Goal: Task Accomplishment & Management: Manage account settings

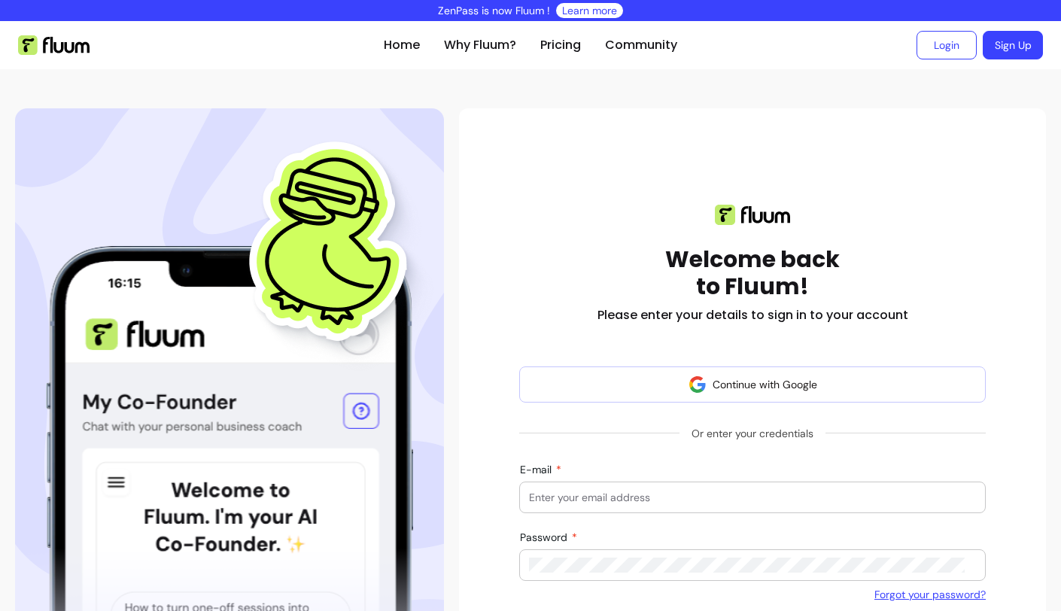
click at [662, 500] on input "E-mail" at bounding box center [752, 497] width 447 height 15
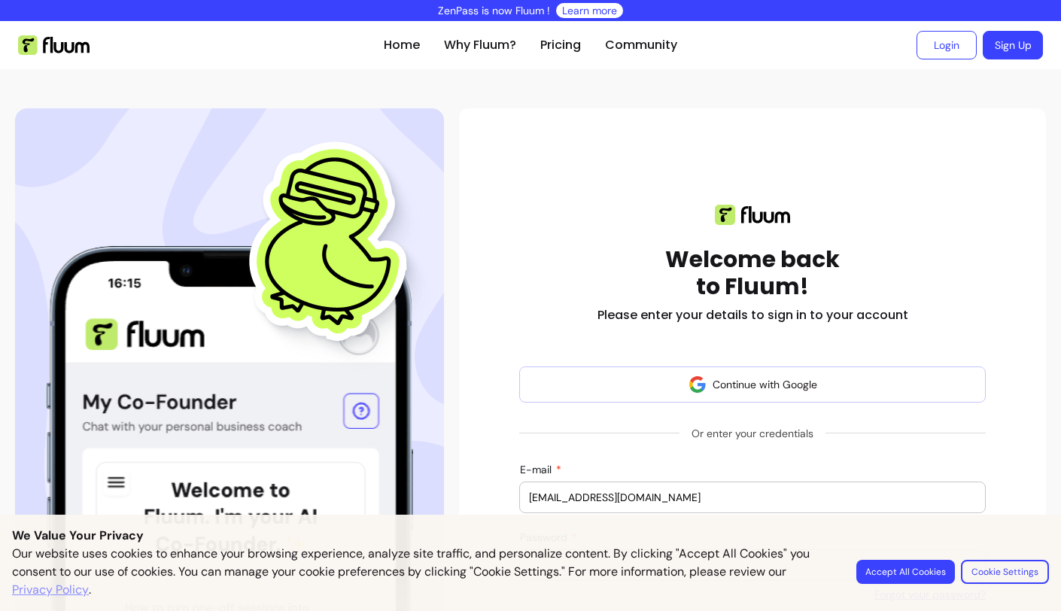
scroll to position [198, 0]
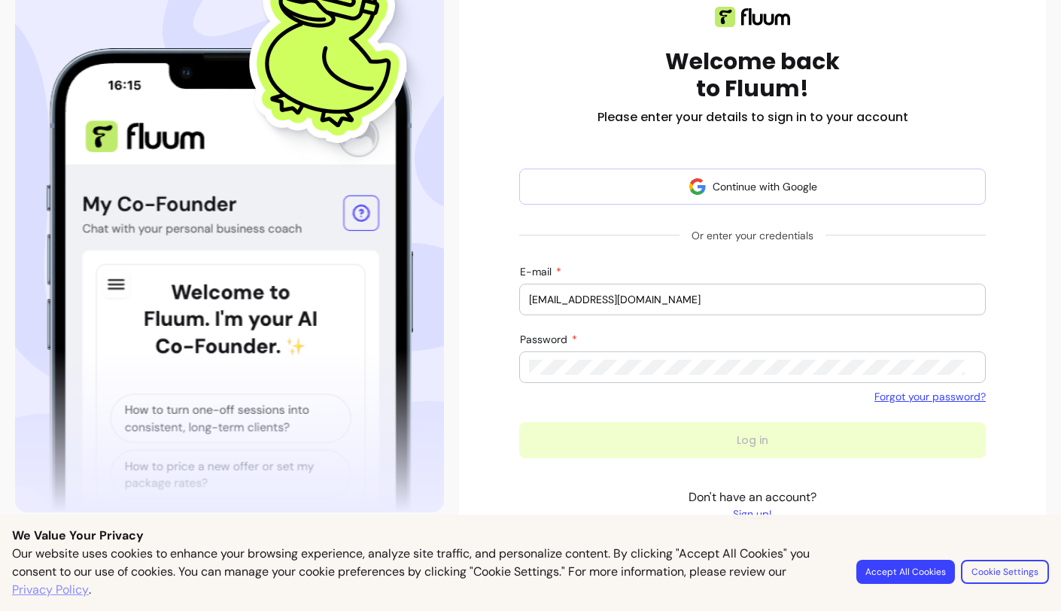
type input "hello@clarajasmine.co.uk"
click at [606, 376] on div at bounding box center [752, 367] width 447 height 30
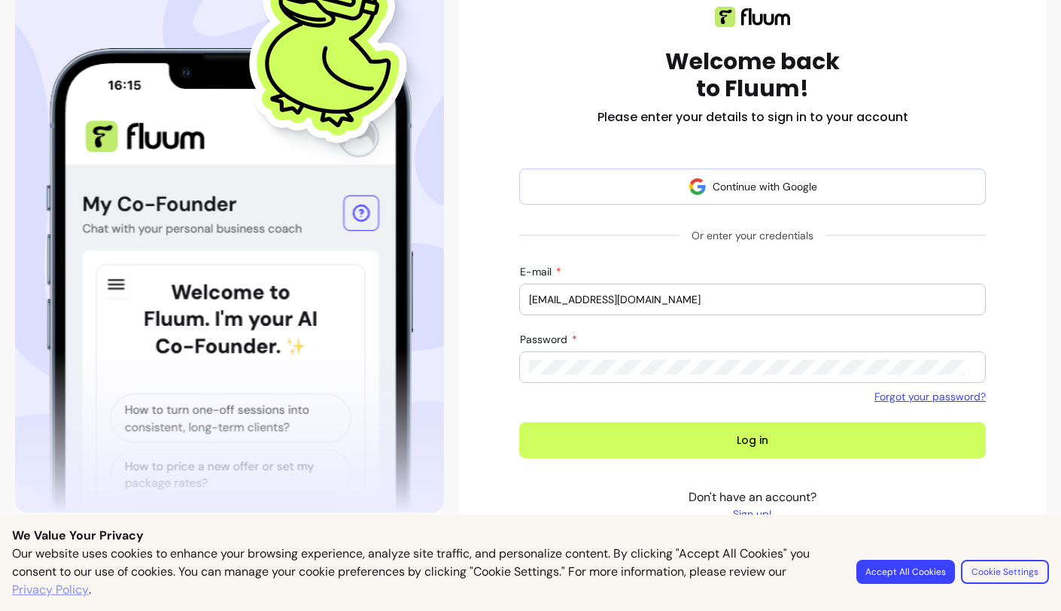
click at [519, 422] on button "Log in" at bounding box center [752, 440] width 466 height 36
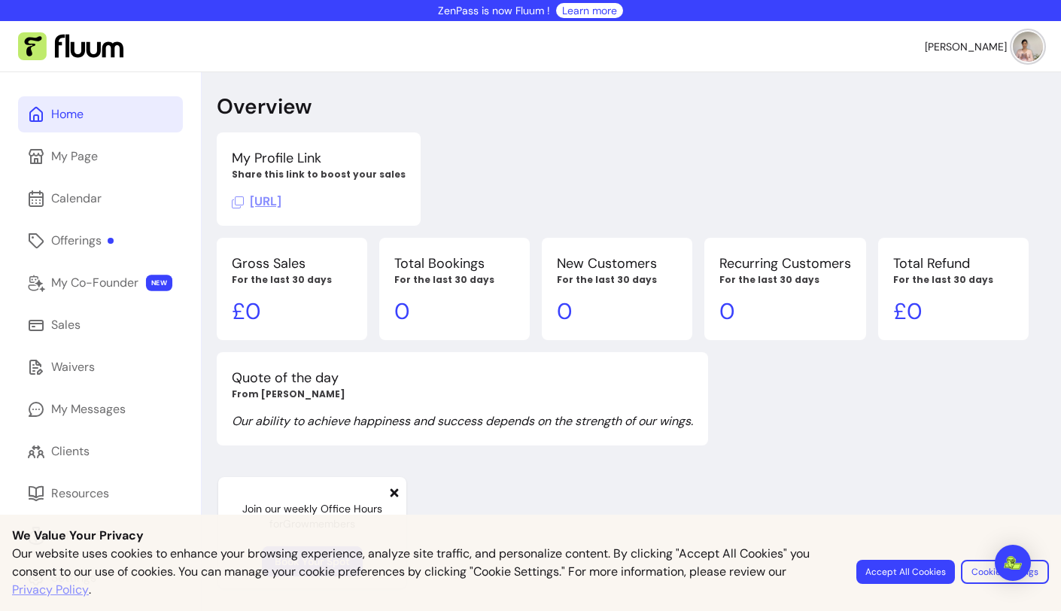
click at [1013, 53] on img at bounding box center [1028, 47] width 30 height 30
click at [107, 251] on link "Offerings" at bounding box center [100, 241] width 165 height 36
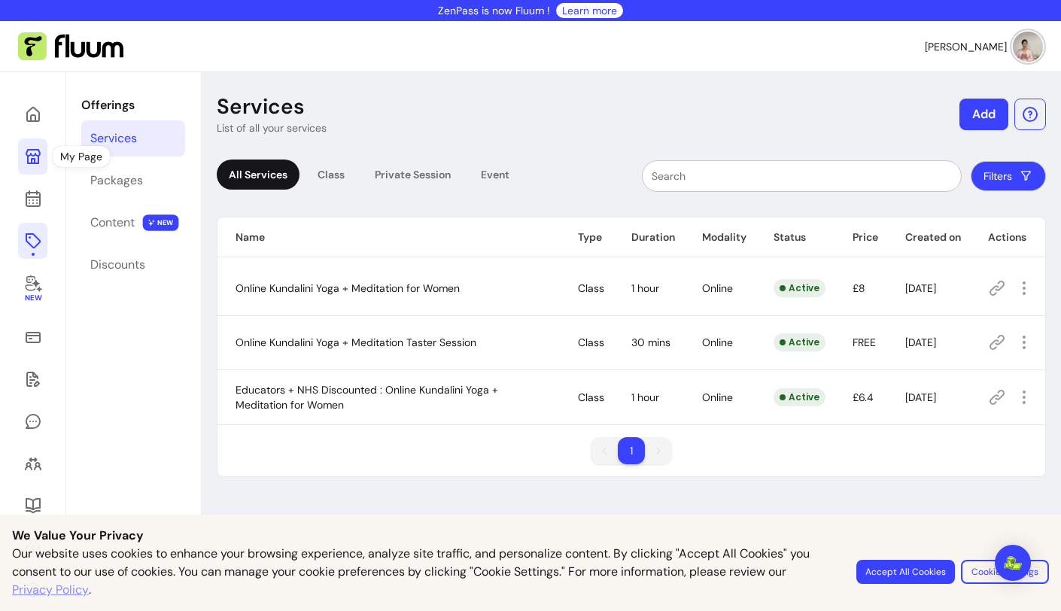
click at [38, 159] on icon at bounding box center [33, 156] width 15 height 15
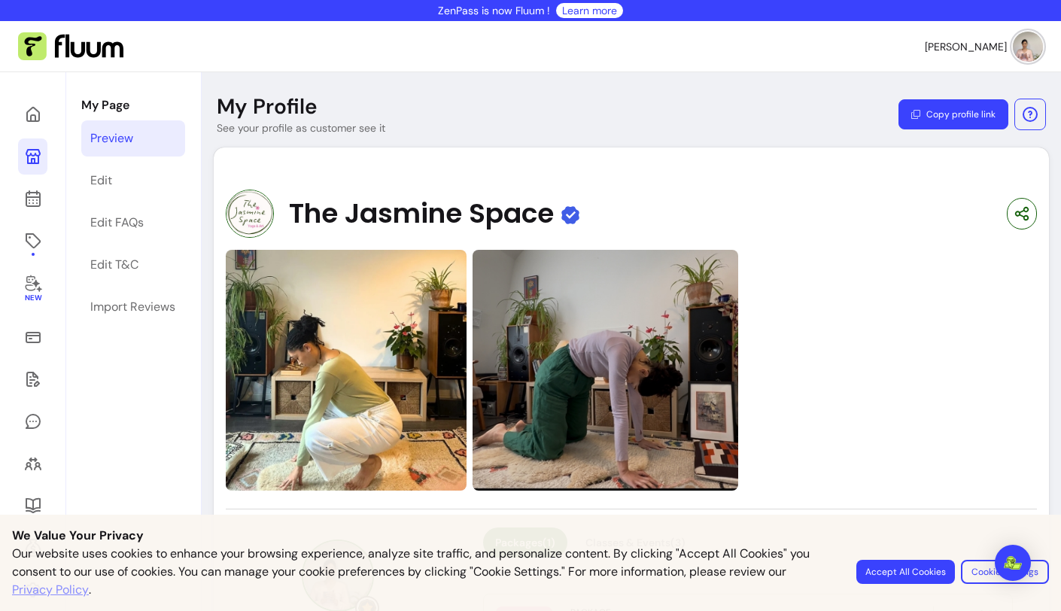
click at [1013, 50] on img at bounding box center [1028, 47] width 30 height 30
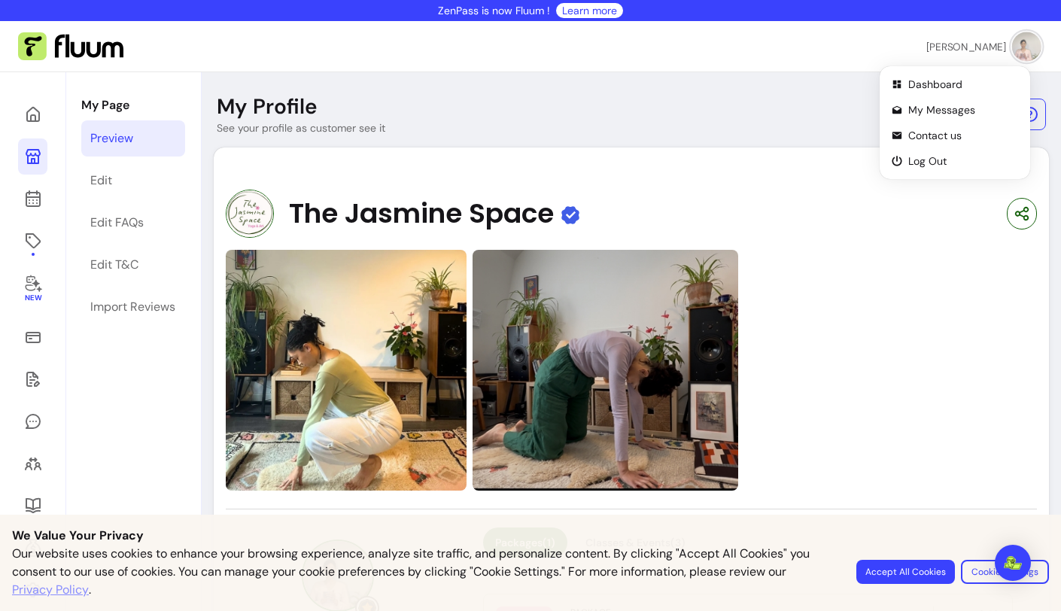
click at [989, 41] on span "Clara M." at bounding box center [966, 46] width 80 height 14
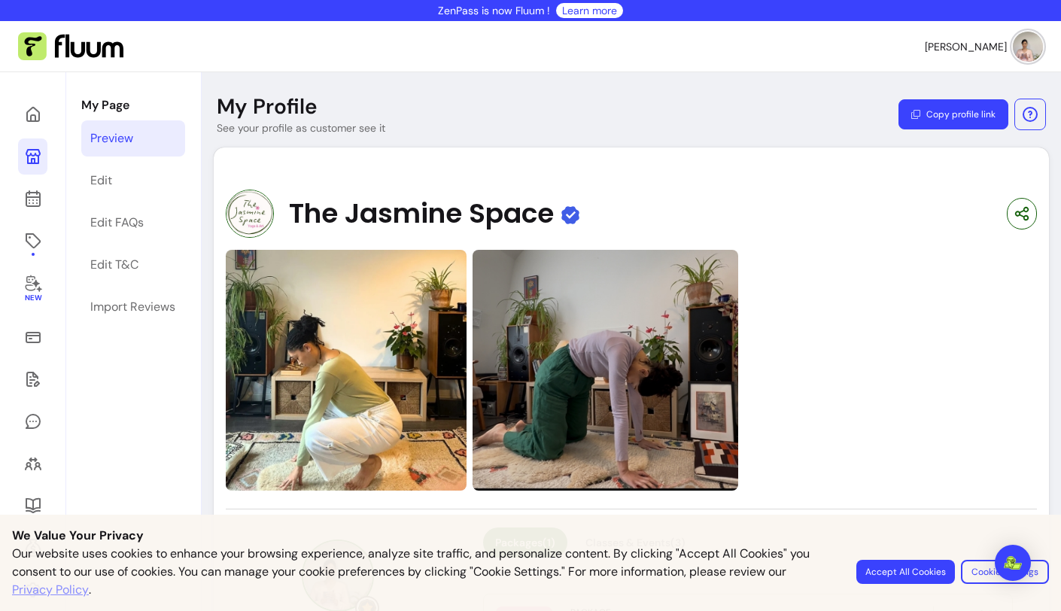
click at [989, 41] on span "Clara M." at bounding box center [966, 46] width 82 height 15
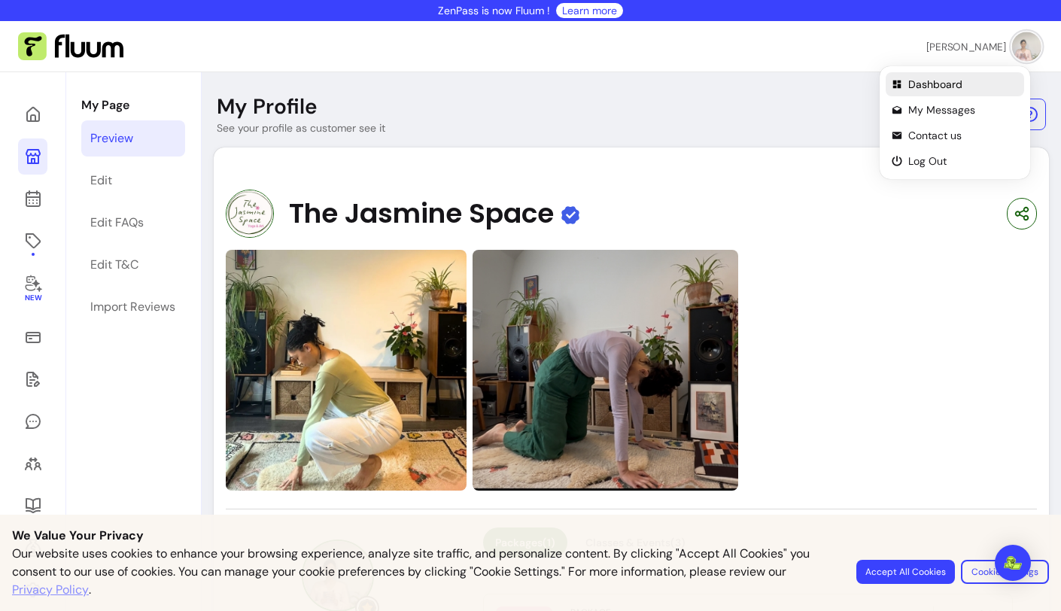
click at [936, 85] on span "Dashboard" at bounding box center [963, 84] width 110 height 15
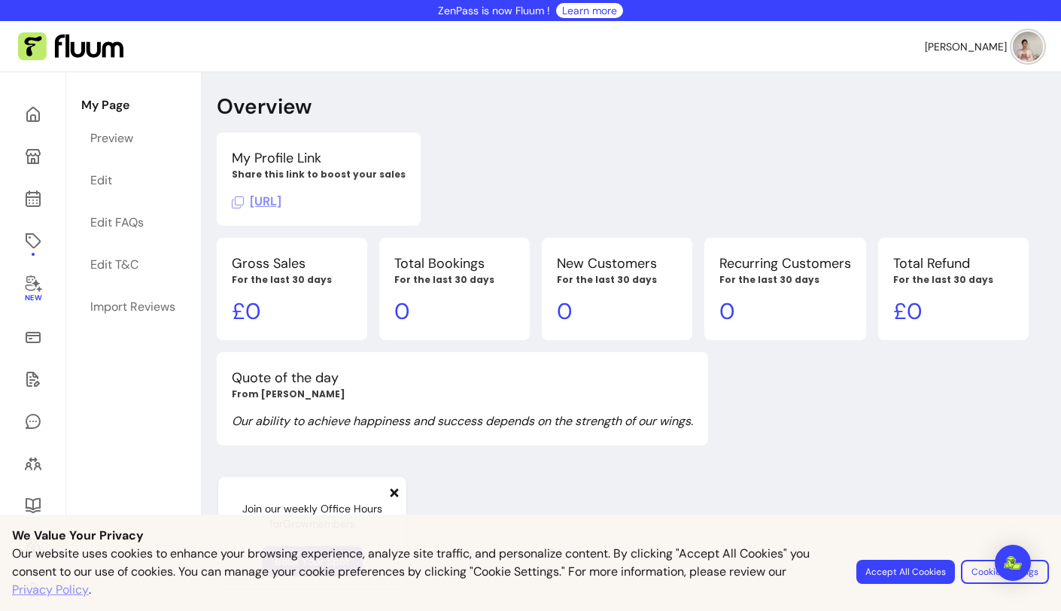
scroll to position [72, 0]
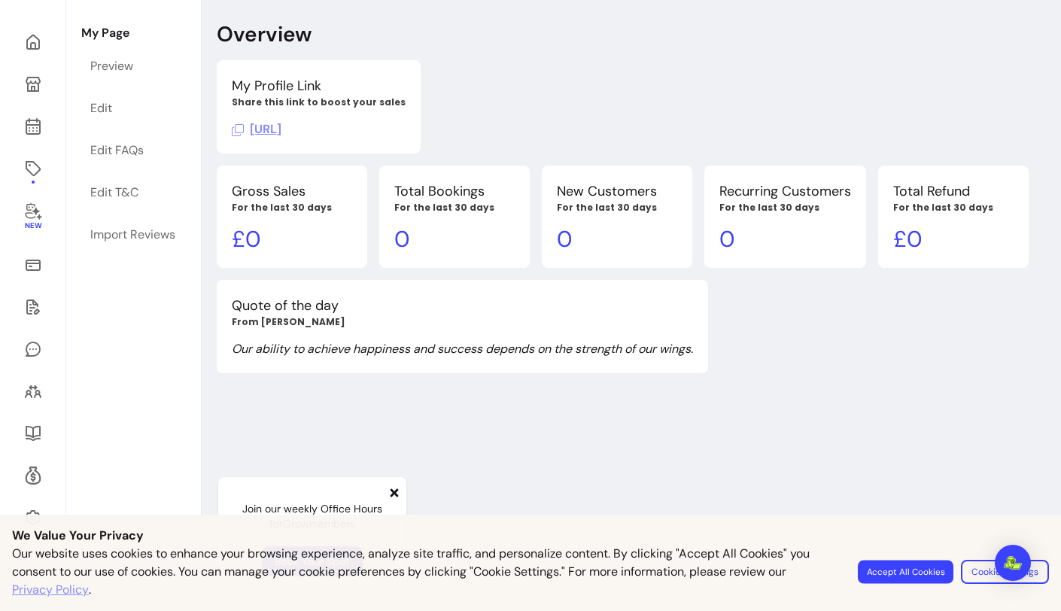
click at [934, 574] on button "Accept All Cookies" at bounding box center [906, 571] width 96 height 23
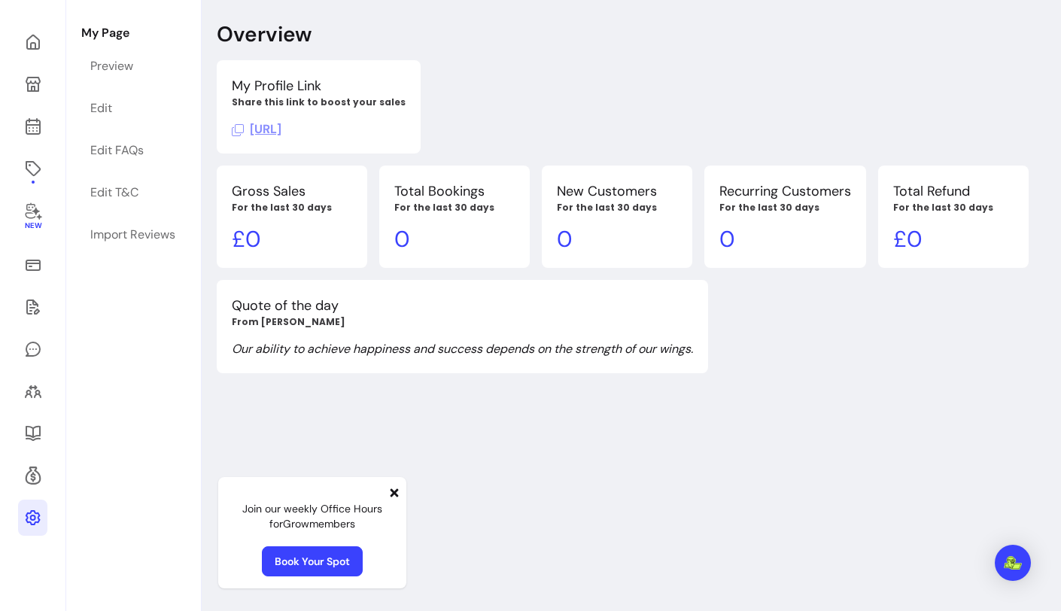
click at [29, 515] on icon at bounding box center [33, 518] width 18 height 18
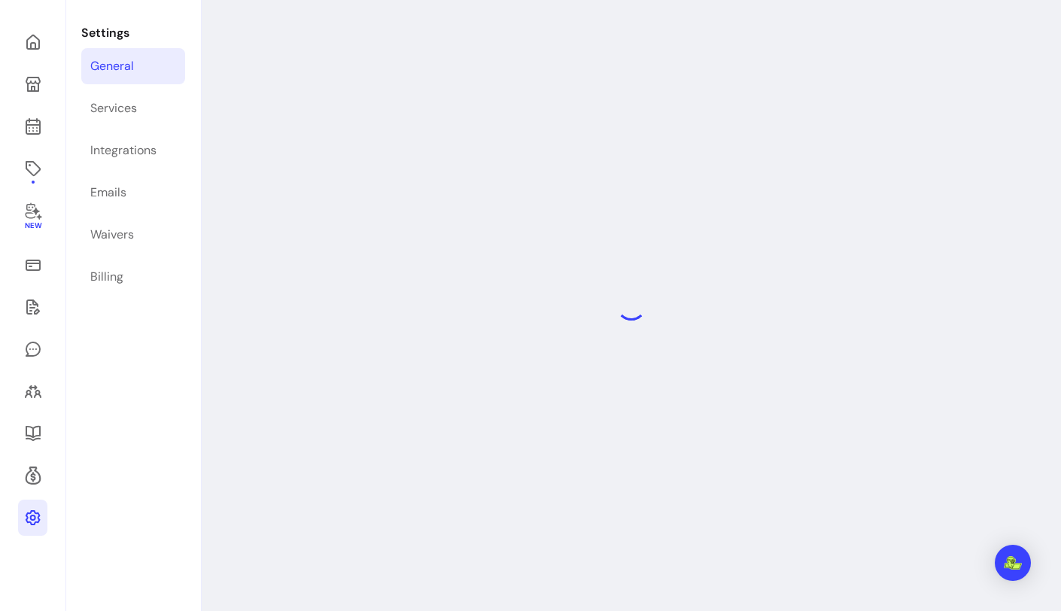
select select "**********"
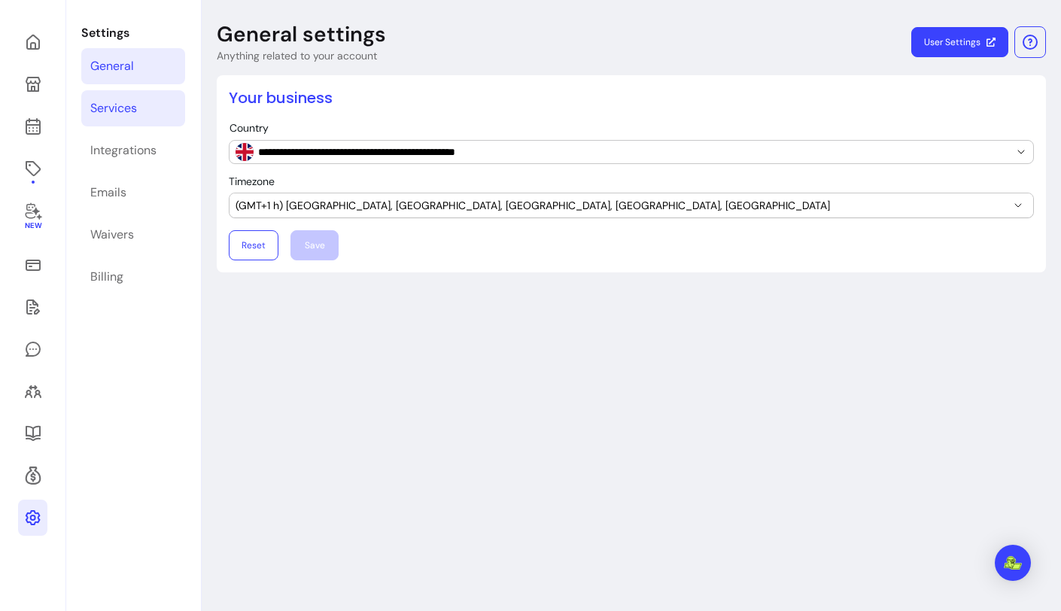
click at [150, 123] on link "Services" at bounding box center [133, 108] width 104 height 36
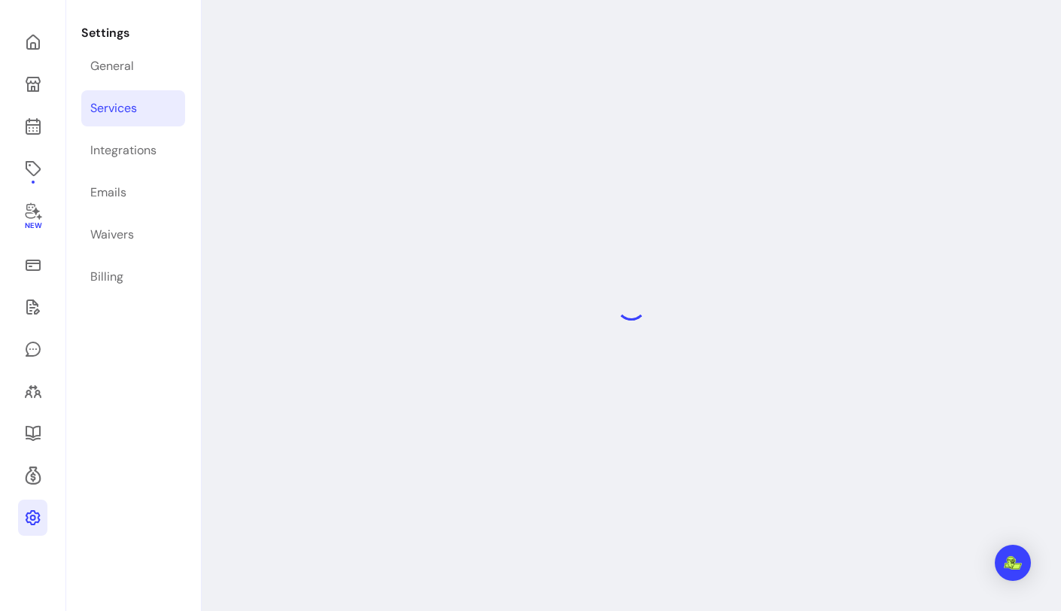
select select "***"
select select "****"
select select "***"
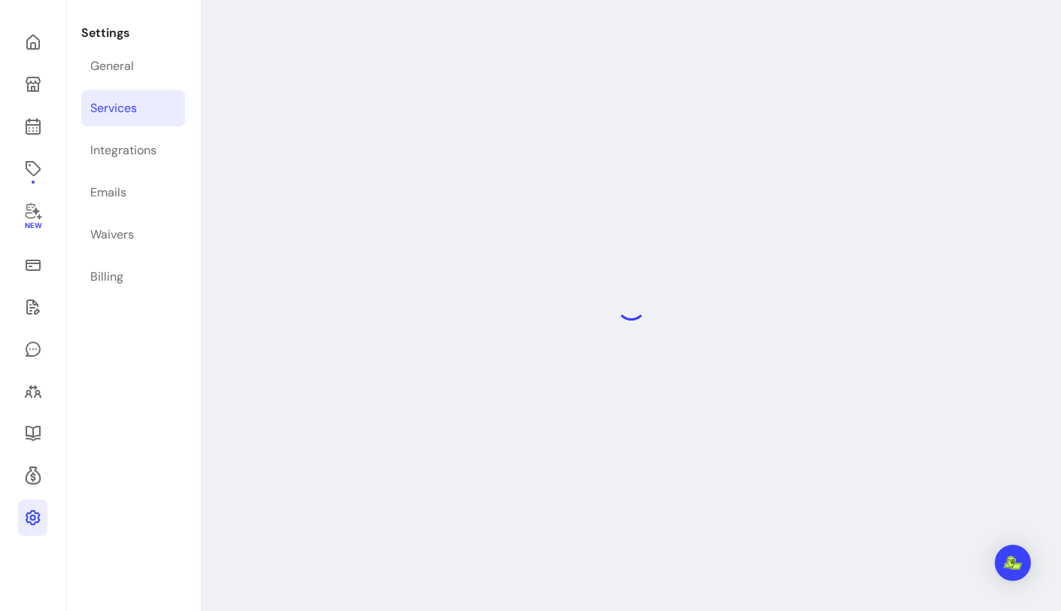
select select "***"
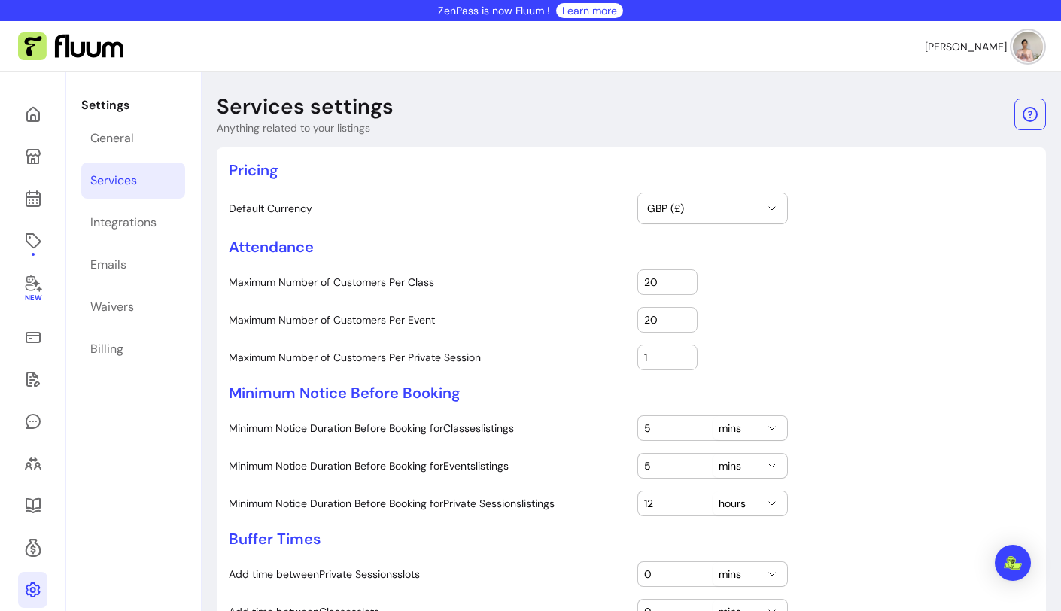
click at [128, 369] on div "Settings General Services Integrations Emails Waivers Billing" at bounding box center [133, 488] width 134 height 832
click at [123, 351] on link "Billing" at bounding box center [133, 349] width 104 height 36
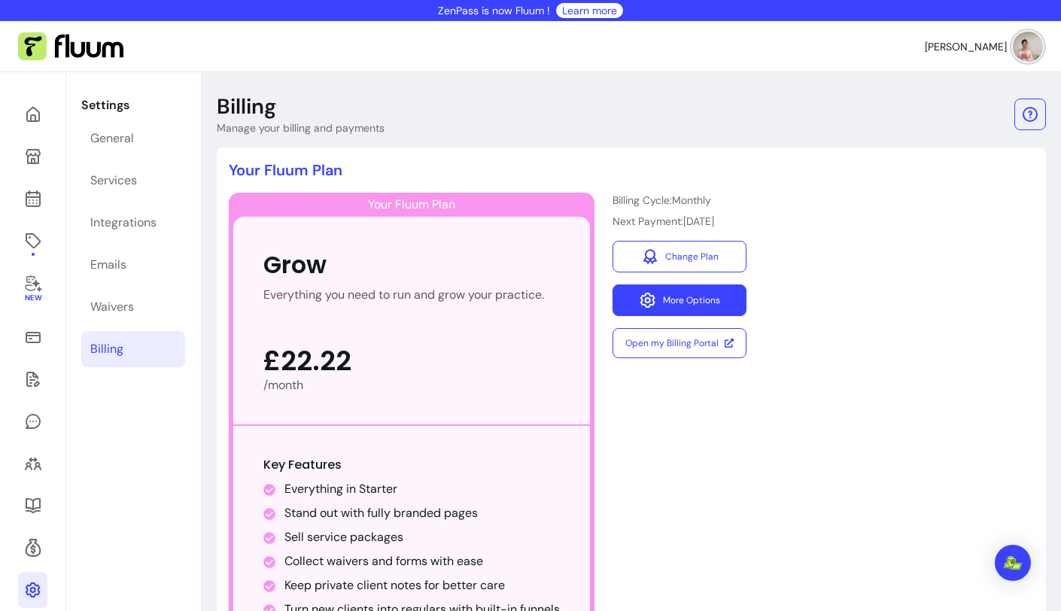
click at [629, 314] on button "More Options" at bounding box center [679, 300] width 134 height 32
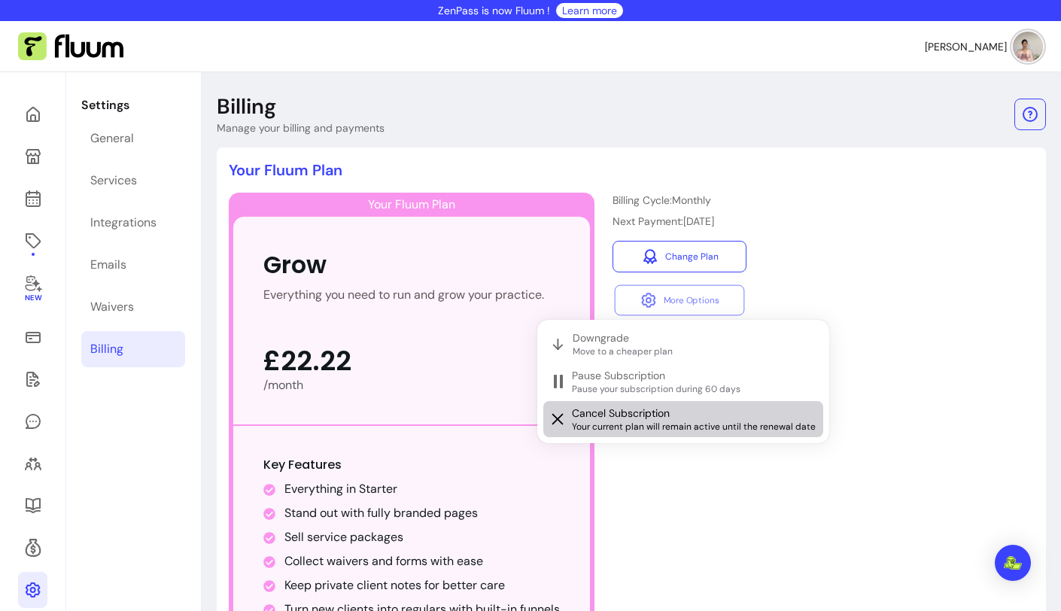
click at [678, 419] on div "Cancel Subscription Your current plan will remain active until the renewal date" at bounding box center [694, 418] width 245 height 27
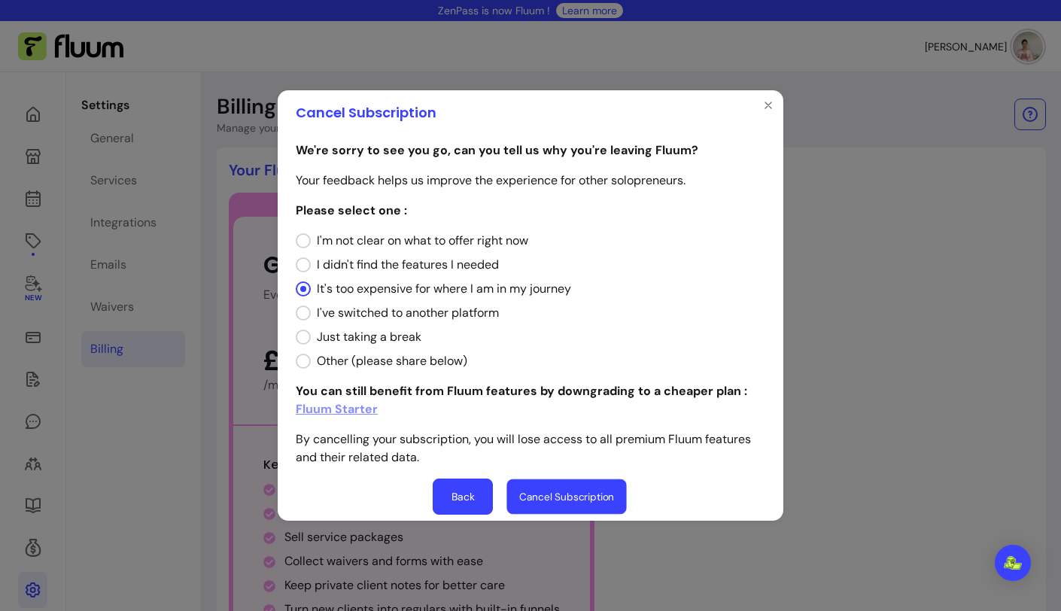
drag, startPoint x: 600, startPoint y: 490, endPoint x: 573, endPoint y: 484, distance: 26.9
click at [573, 484] on button "Cancel Subscription" at bounding box center [566, 496] width 120 height 35
